Goal: Transaction & Acquisition: Purchase product/service

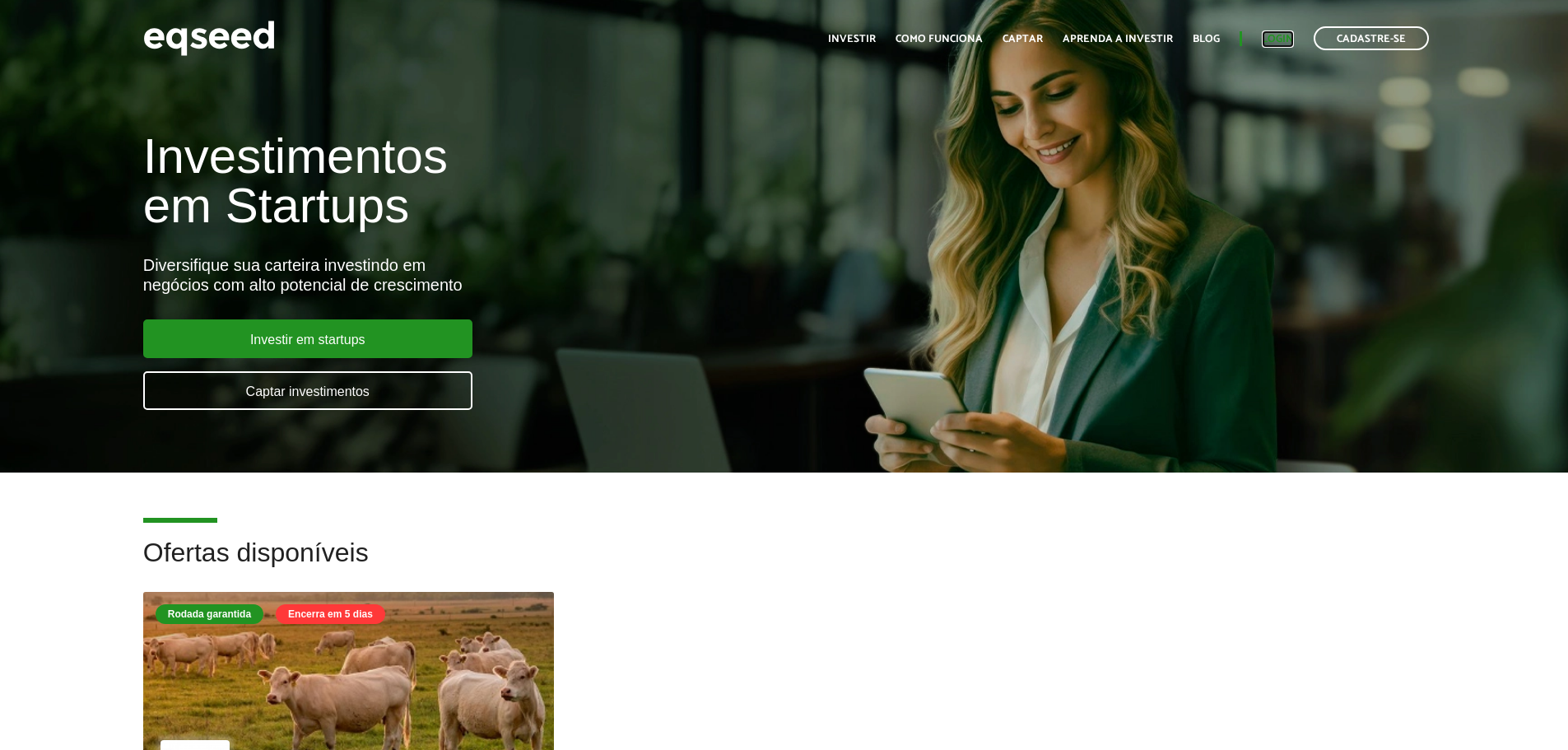
click at [1276, 35] on link "Login" at bounding box center [1277, 40] width 32 height 11
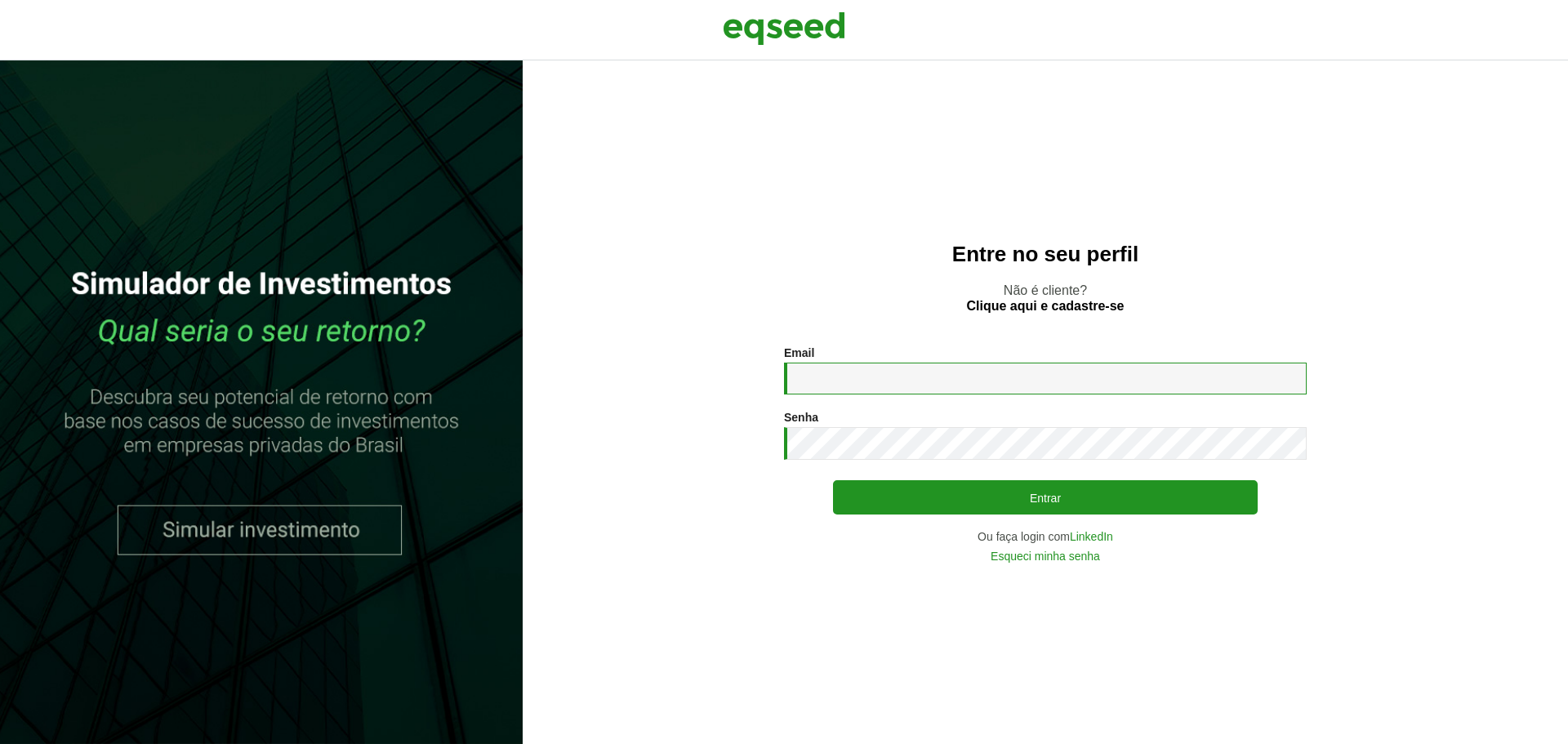
click at [852, 381] on input "Email *" at bounding box center [1045, 378] width 523 height 32
type input "**********"
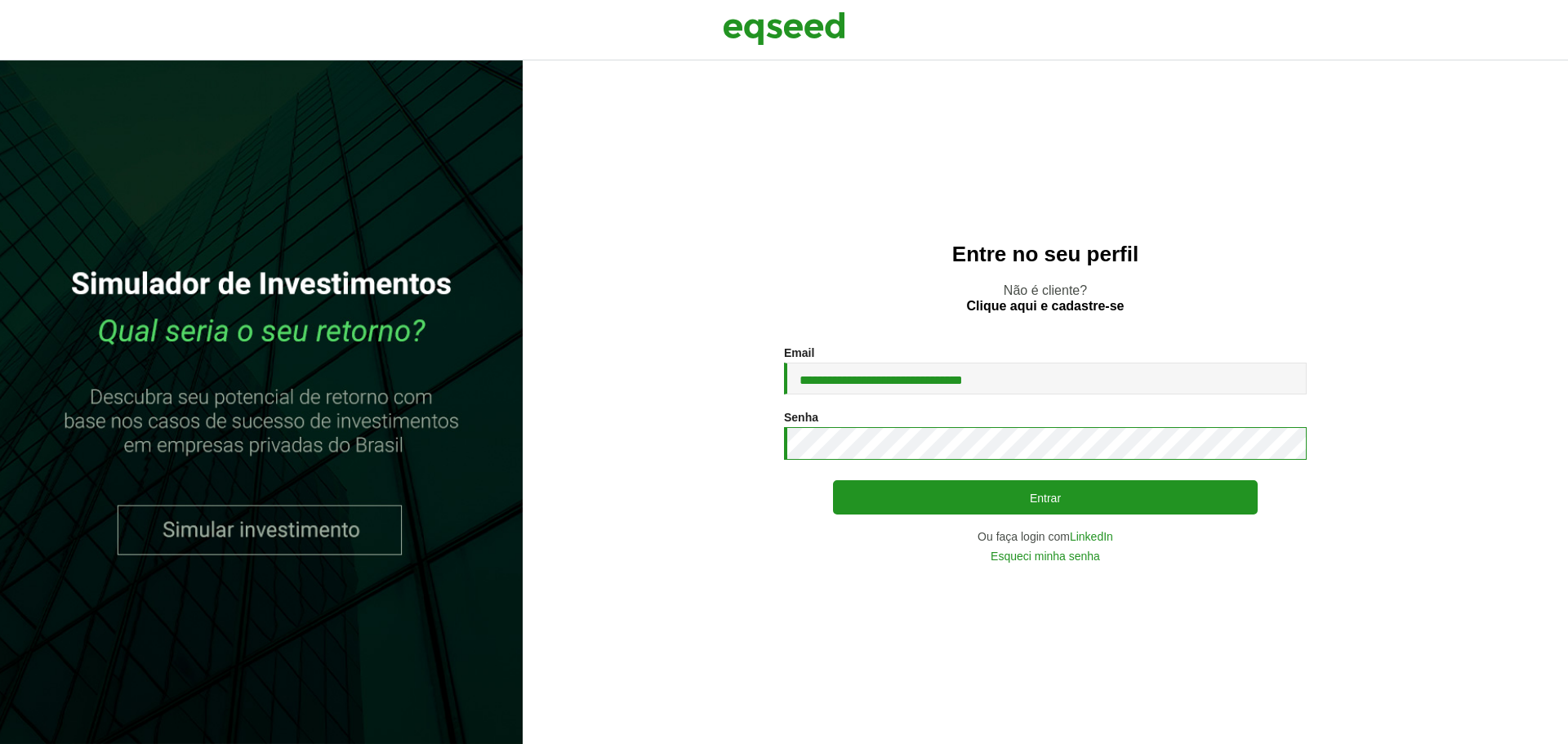
click at [833, 480] on button "Entrar" at bounding box center [1045, 497] width 424 height 35
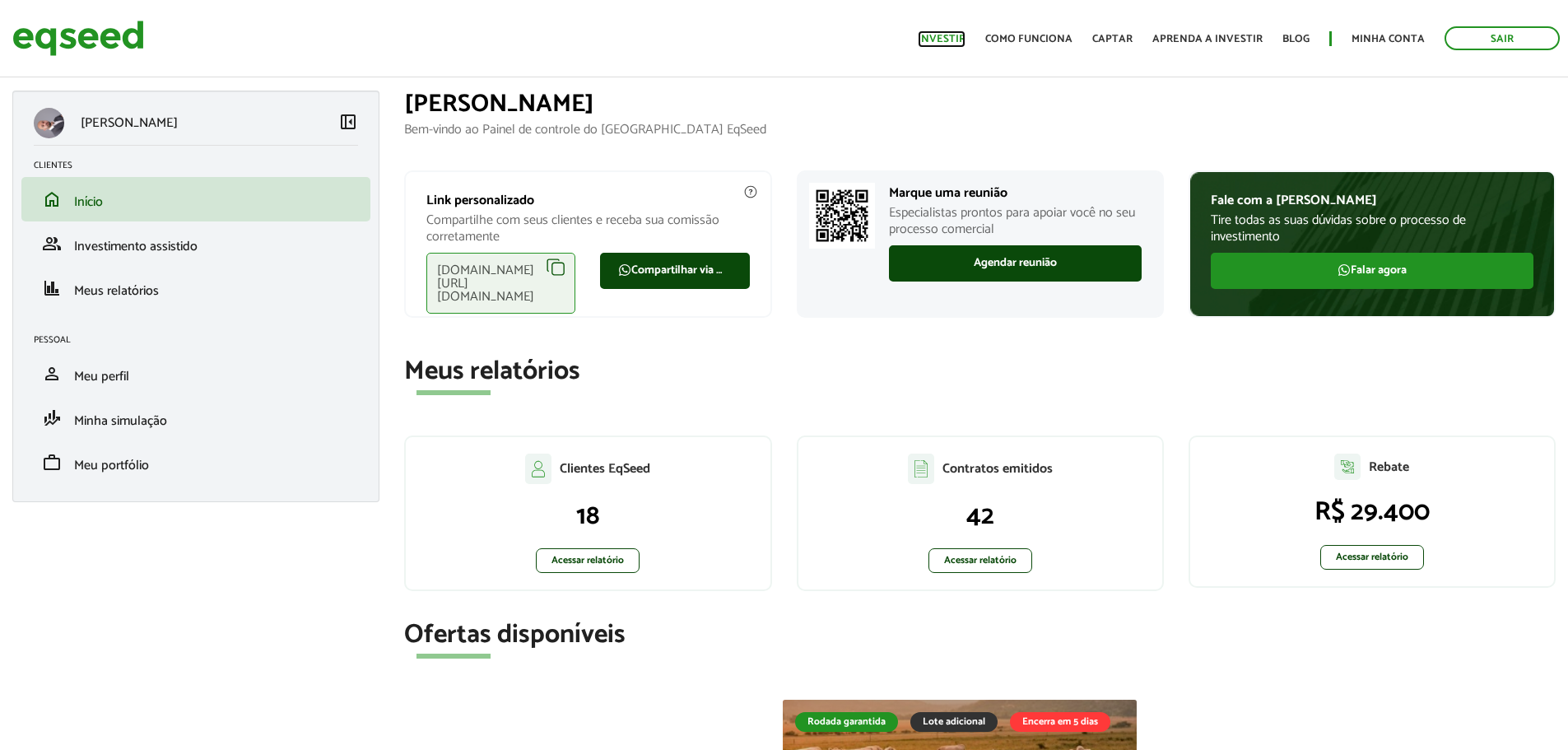
click at [958, 34] on link "Investir" at bounding box center [942, 40] width 48 height 11
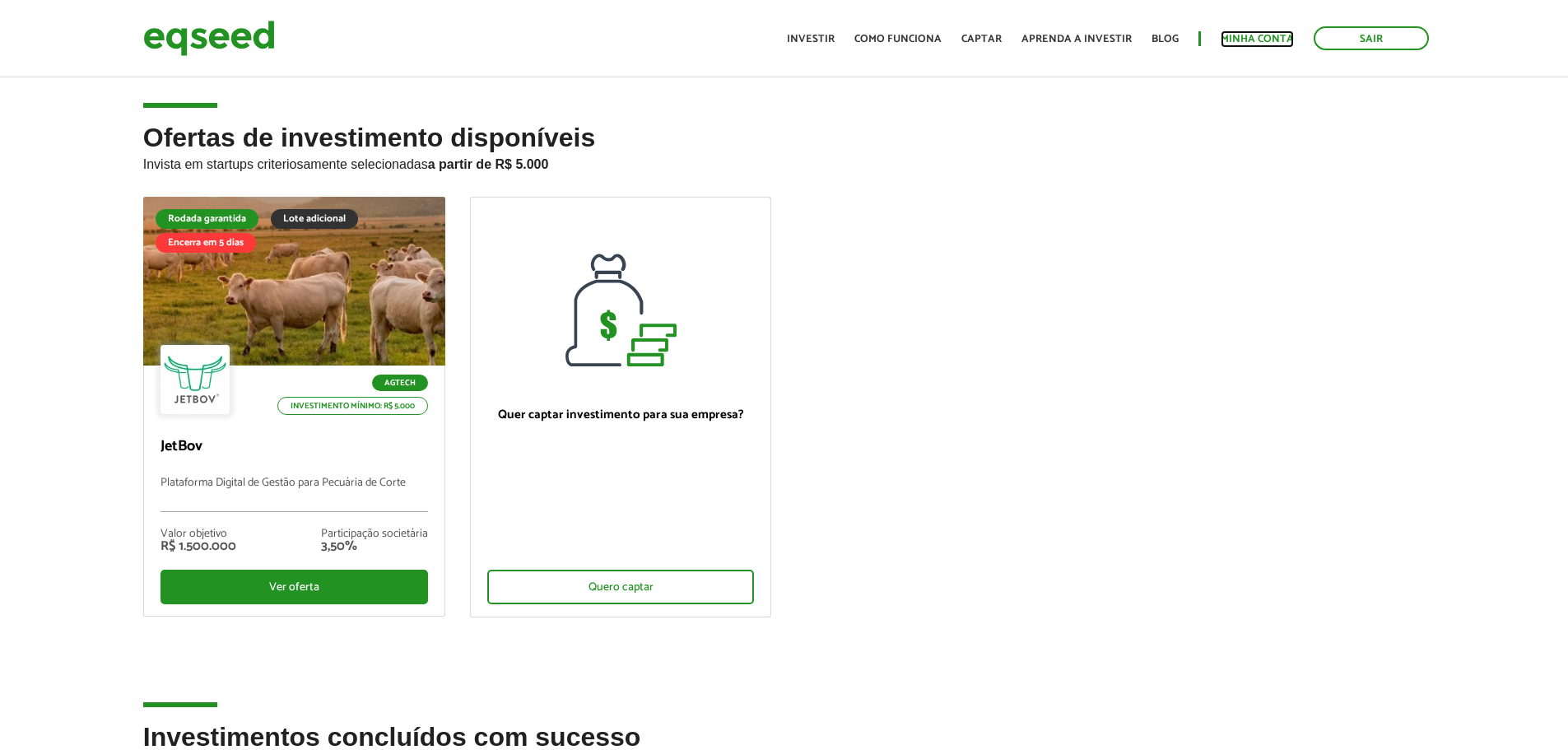
click at [1258, 36] on link "Minha conta" at bounding box center [1257, 40] width 73 height 11
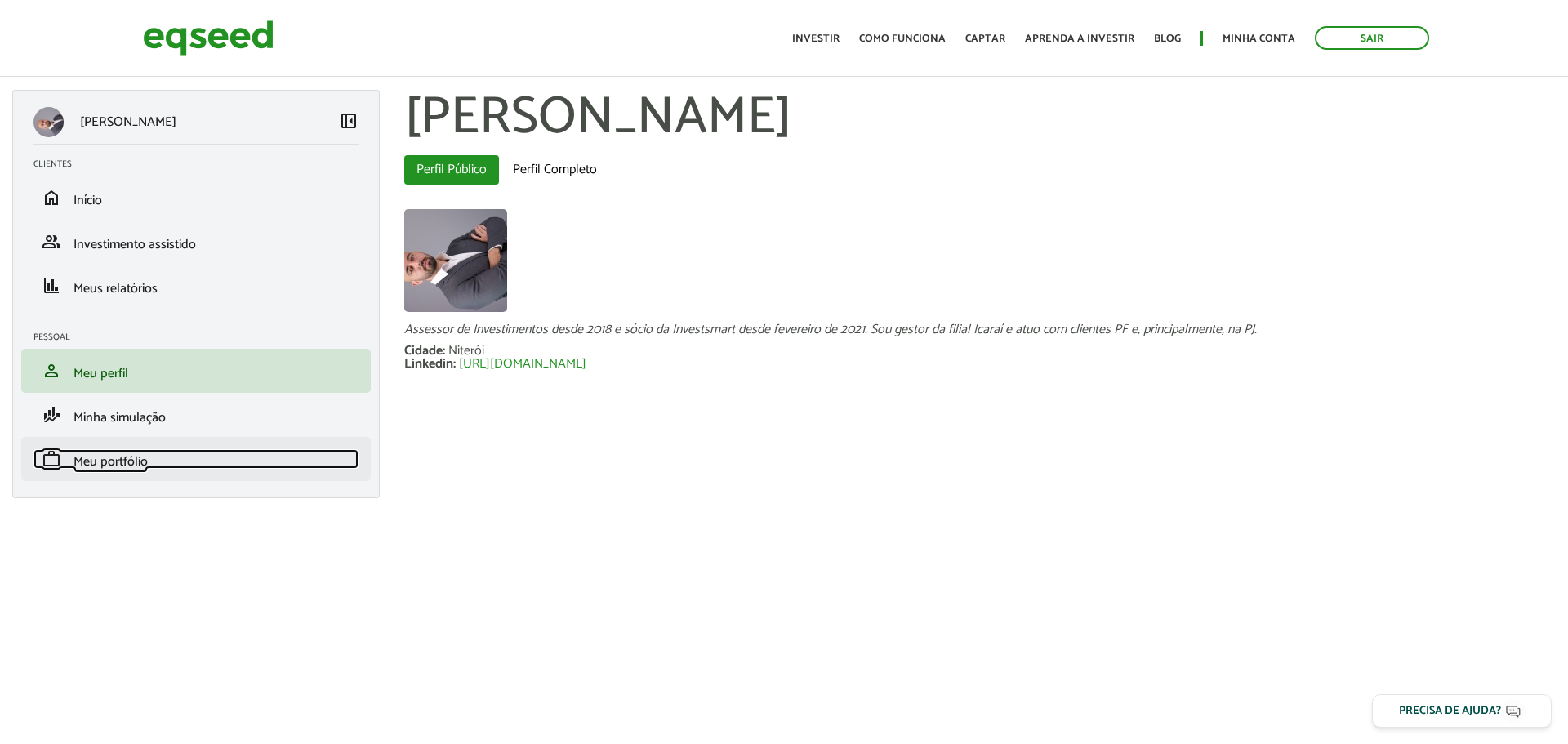
click at [122, 467] on span "Meu portfólio" at bounding box center [110, 462] width 74 height 22
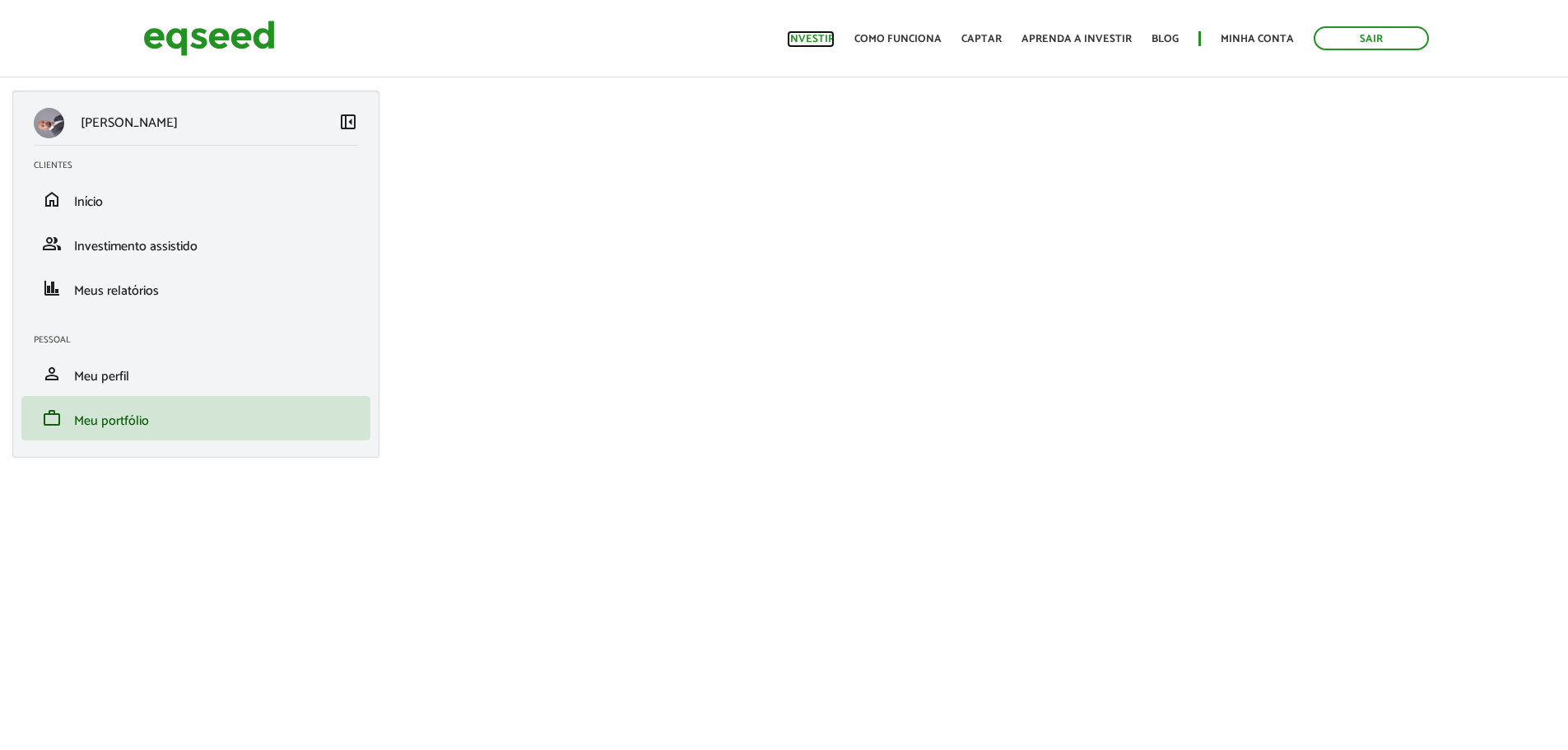
click at [814, 34] on link "Investir" at bounding box center [811, 40] width 48 height 11
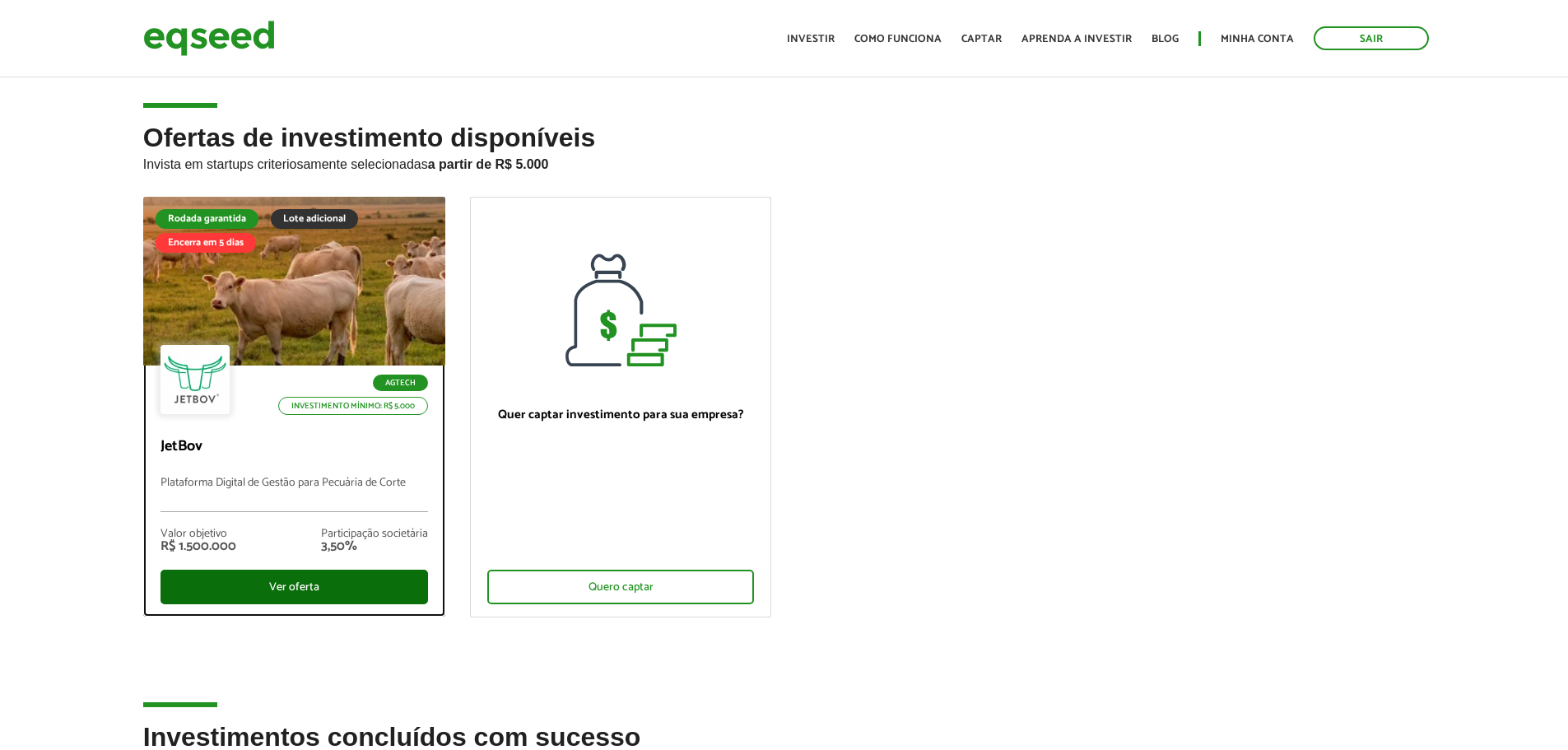
click at [299, 585] on div "Ver oferta" at bounding box center [294, 587] width 267 height 35
